Goal: Task Accomplishment & Management: Use online tool/utility

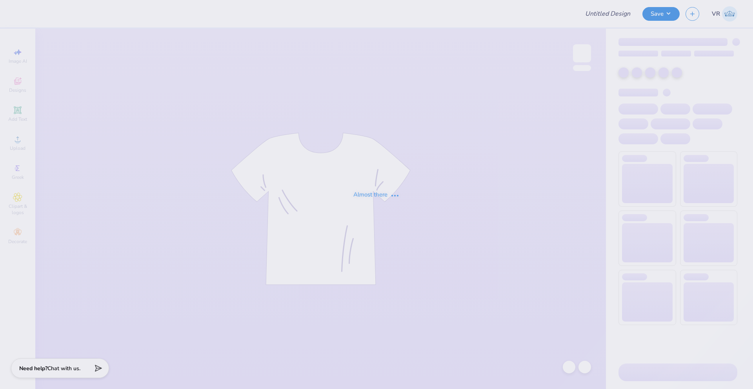
type input "Sam Johnston : Tulane University"
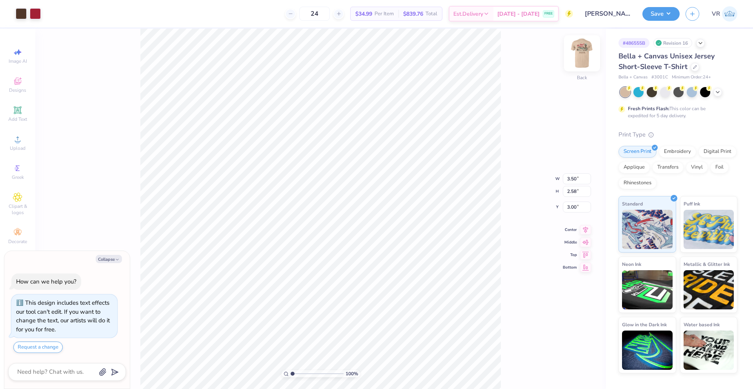
click at [584, 54] on img at bounding box center [581, 53] width 31 height 31
click at [672, 15] on button "Save" at bounding box center [660, 13] width 37 height 14
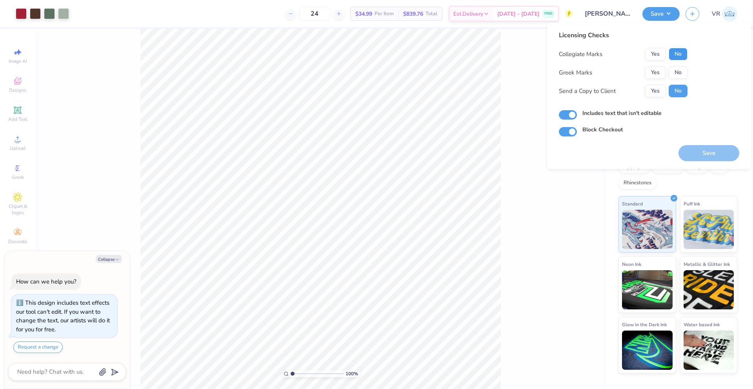
click at [677, 53] on button "No" at bounding box center [678, 54] width 19 height 13
click at [661, 75] on button "Yes" at bounding box center [655, 72] width 20 height 13
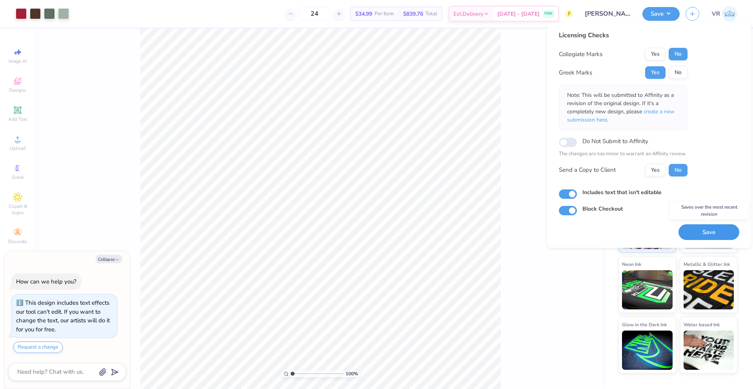
click at [704, 234] on button "Save" at bounding box center [708, 232] width 61 height 16
click at [99, 259] on button "Collapse" at bounding box center [109, 259] width 26 height 8
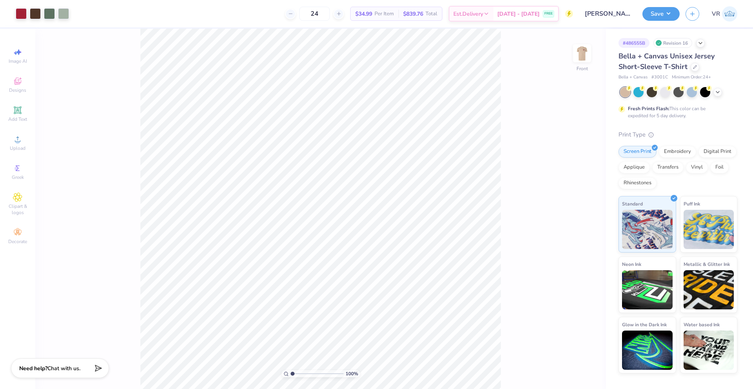
type textarea "x"
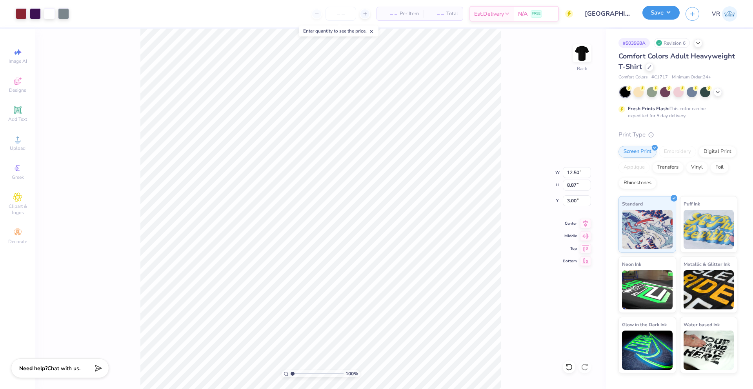
click at [673, 15] on button "Save" at bounding box center [660, 13] width 37 height 14
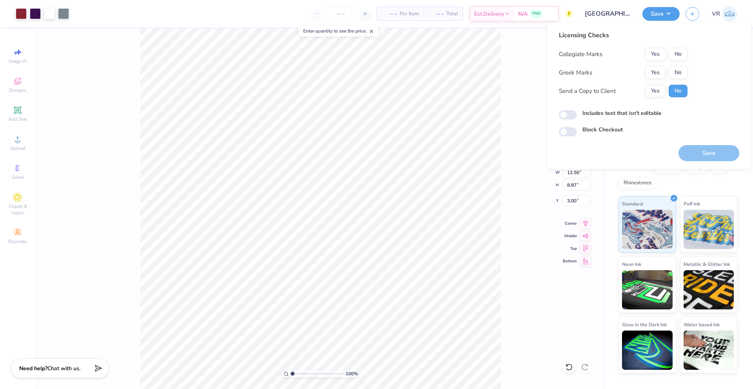
click at [521, 99] on div "100 % Back W 12.50 12.50 " H 8.87 8.87 " Y 3.00 3.00 " Center Middle Top Bottom" at bounding box center [320, 209] width 571 height 360
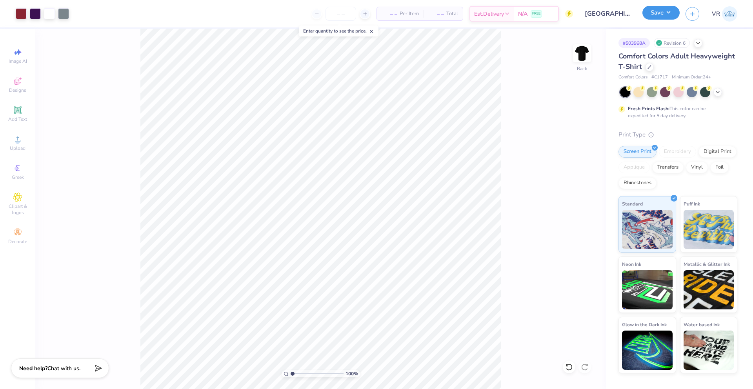
click at [662, 11] on button "Save" at bounding box center [660, 13] width 37 height 14
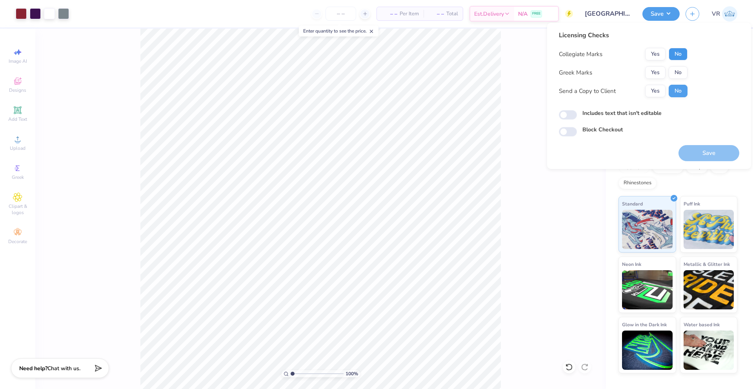
click at [679, 54] on button "No" at bounding box center [678, 54] width 19 height 13
click at [651, 75] on button "Yes" at bounding box center [655, 72] width 20 height 13
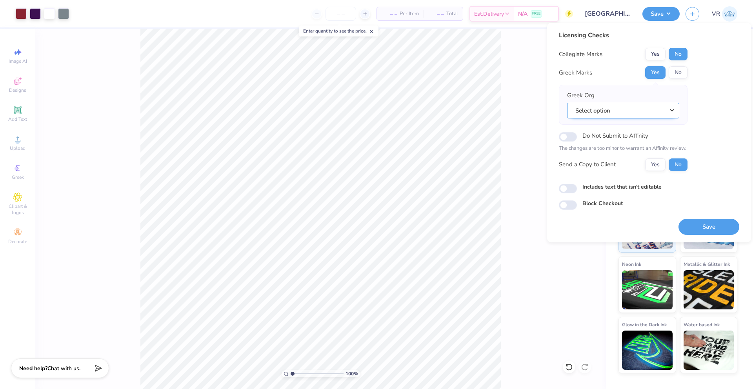
click at [652, 106] on button "Select option" at bounding box center [623, 111] width 112 height 16
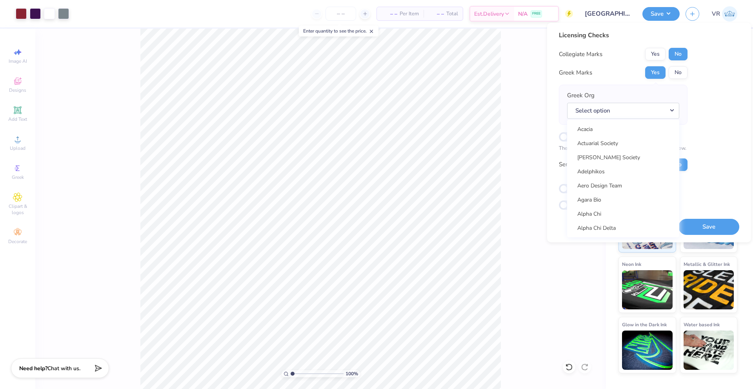
click at [695, 108] on div "Licensing Checks Collegiate Marks Yes No Greek Marks Yes No Greek Org Select op…" at bounding box center [649, 120] width 180 height 179
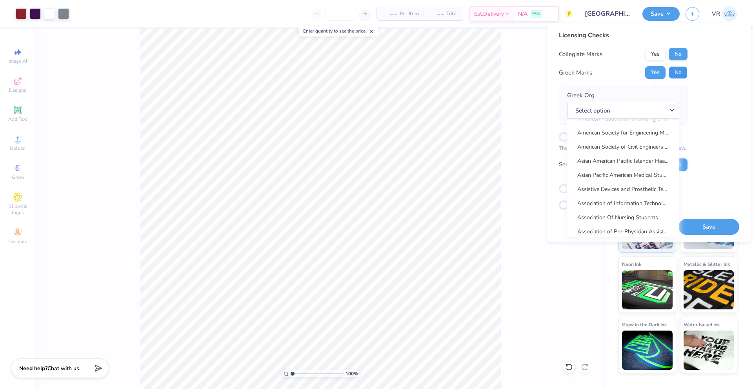
click at [673, 73] on button "No" at bounding box center [678, 72] width 19 height 13
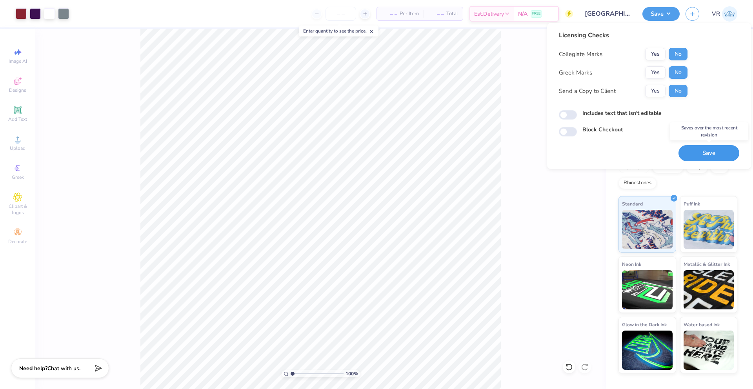
click at [706, 150] on button "Save" at bounding box center [708, 153] width 61 height 16
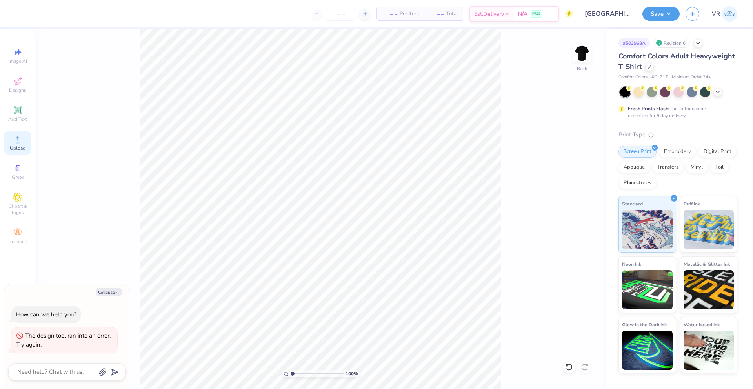
click at [16, 147] on span "Upload" at bounding box center [18, 148] width 16 height 6
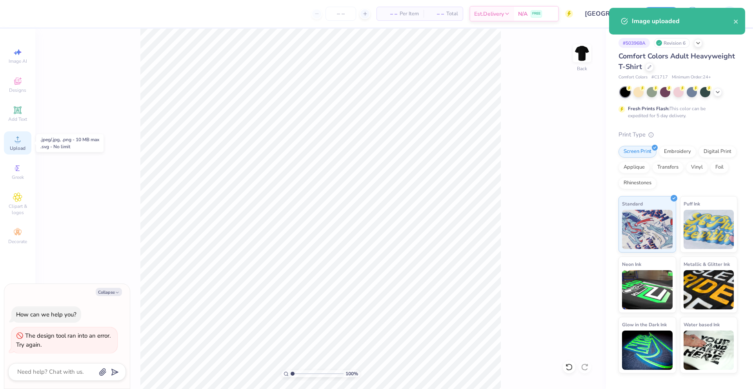
click at [23, 144] on div "Upload" at bounding box center [17, 142] width 27 height 23
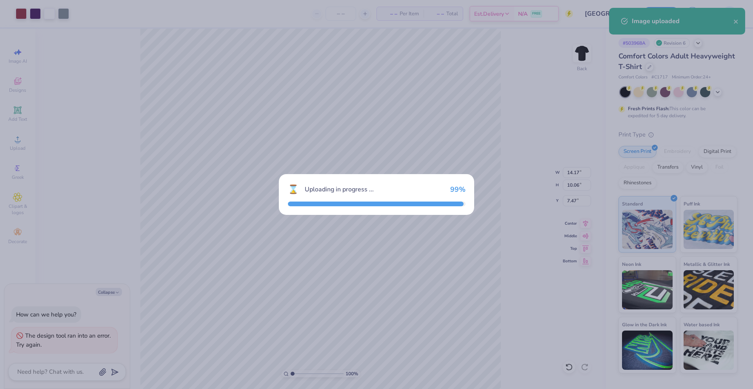
type textarea "x"
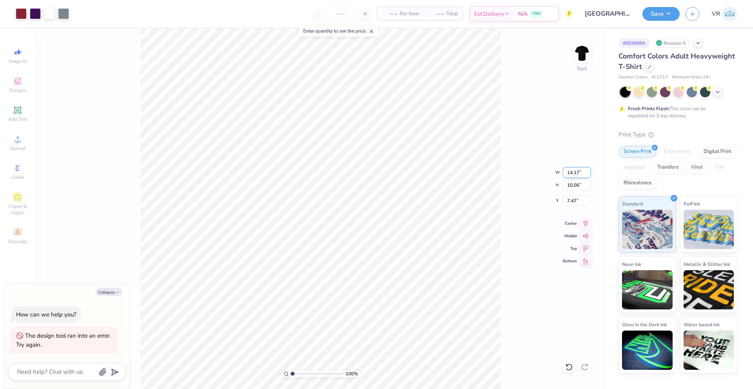
click at [574, 173] on input "14.17" at bounding box center [577, 172] width 28 height 11
type input "12"
type textarea "x"
type input "12.00"
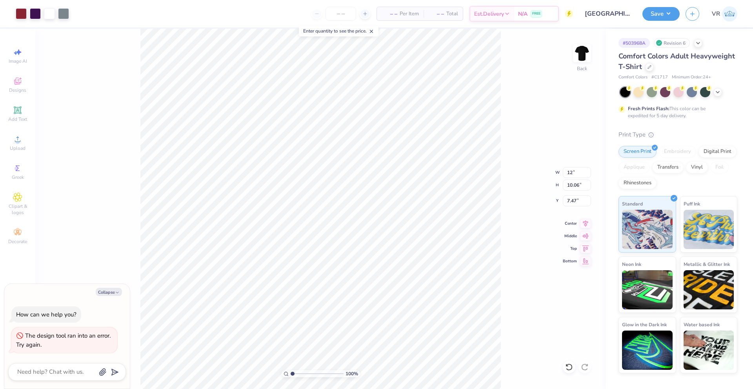
type input "8.52"
type input "8.24"
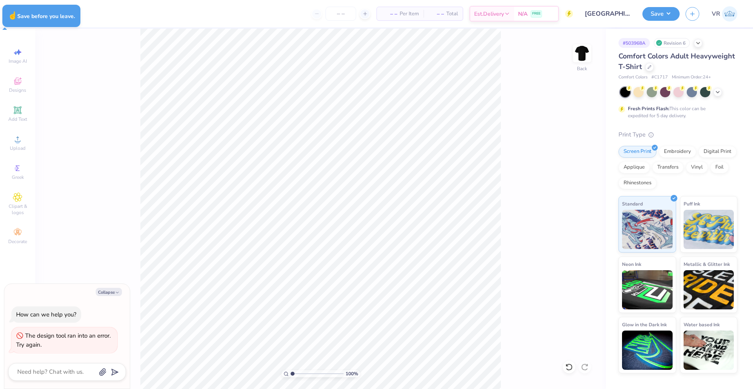
type textarea "x"
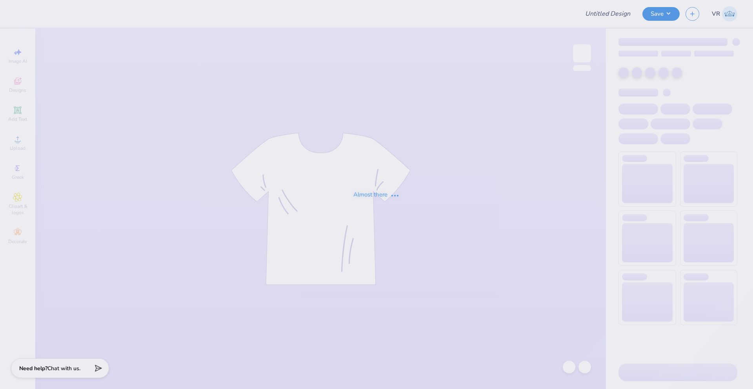
type input "[GEOGRAPHIC_DATA][US_STATE] : [PERSON_NAME]"
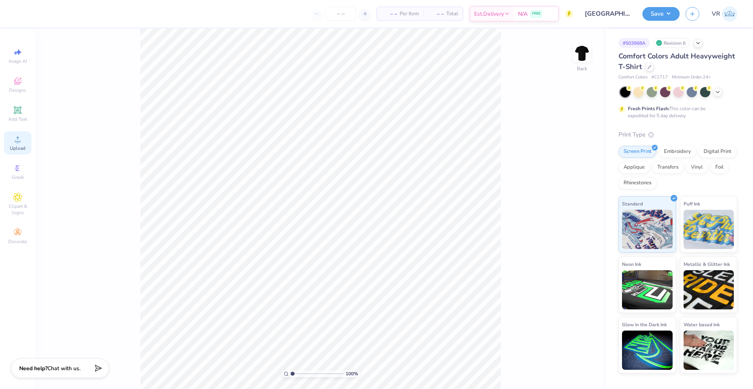
click at [13, 145] on span "Upload" at bounding box center [18, 148] width 16 height 6
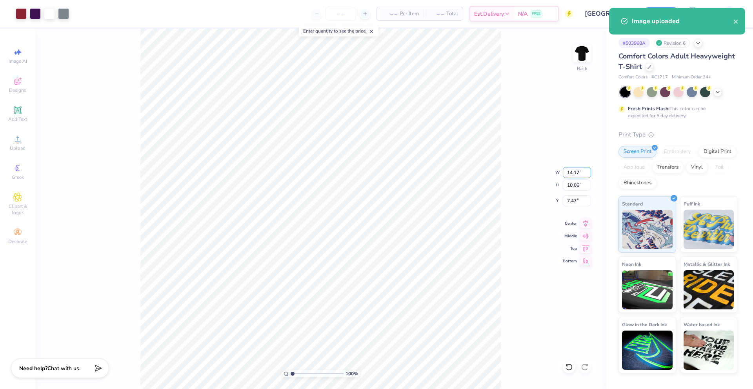
click at [574, 170] on input "14.17" at bounding box center [577, 172] width 28 height 11
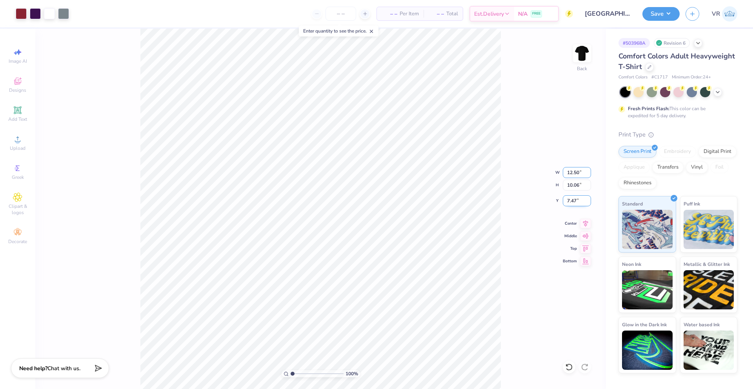
type input "12.50"
click at [575, 202] on input "7.47" at bounding box center [577, 200] width 28 height 11
type input "8.87"
click at [575, 202] on input "8.06" at bounding box center [577, 200] width 28 height 11
type input "3.00"
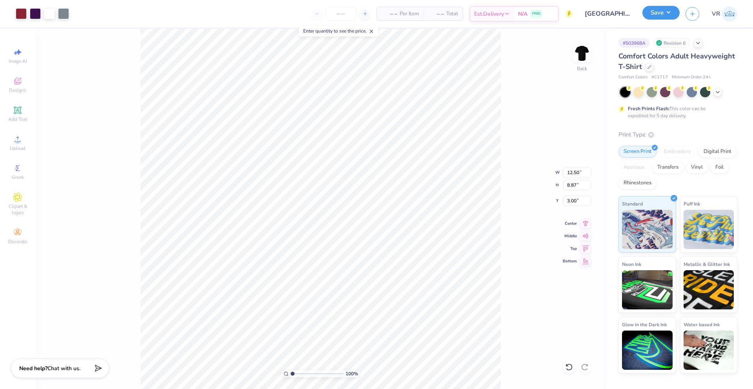
click at [662, 12] on button "Save" at bounding box center [660, 13] width 37 height 14
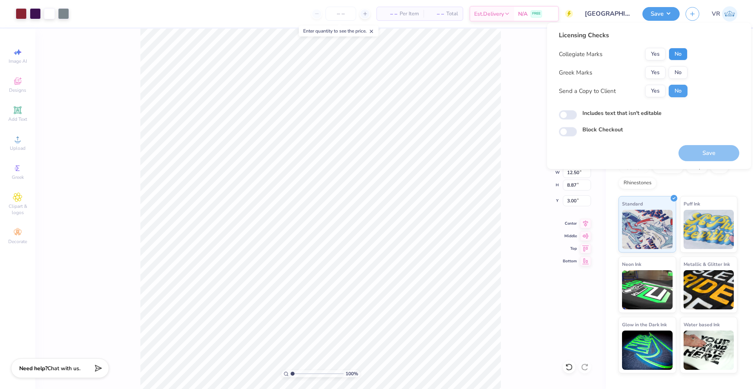
click at [674, 58] on button "No" at bounding box center [678, 54] width 19 height 13
click at [675, 69] on button "No" at bounding box center [678, 72] width 19 height 13
click at [705, 155] on button "Save" at bounding box center [708, 153] width 61 height 16
